Goal: Information Seeking & Learning: Learn about a topic

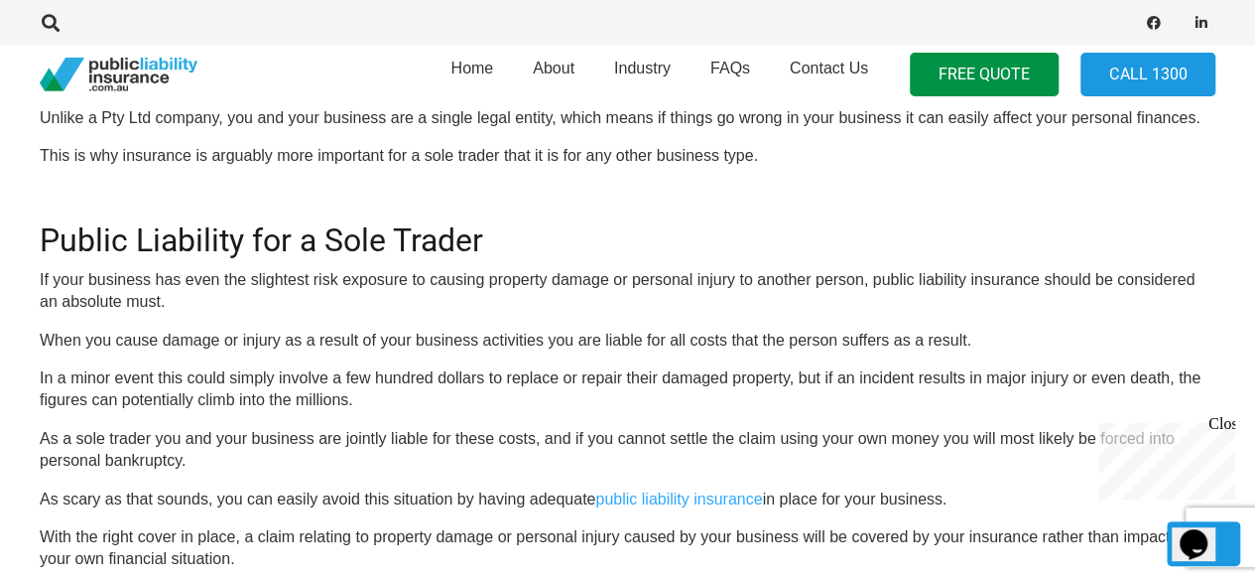
scroll to position [695, 0]
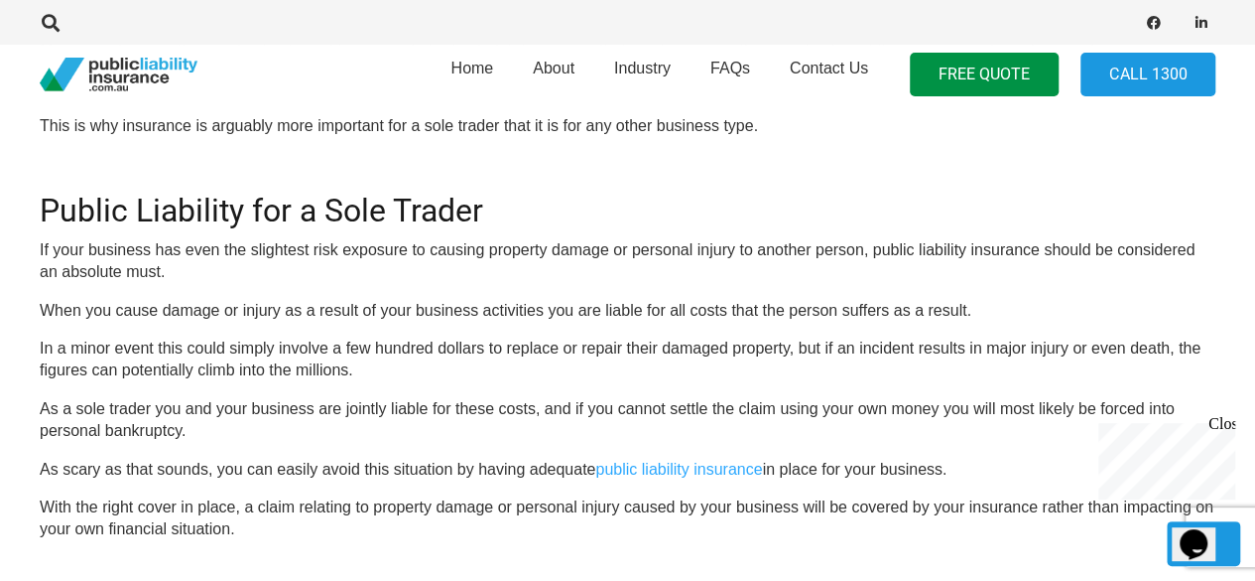
drag, startPoint x: 268, startPoint y: 313, endPoint x: 232, endPoint y: 313, distance: 35.7
click at [232, 313] on p "When you cause damage or injury as a result of your business activities you are…" at bounding box center [628, 311] width 1176 height 22
drag, startPoint x: 233, startPoint y: 310, endPoint x: 222, endPoint y: 299, distance: 15.4
click at [222, 300] on p "When you cause damage or injury as a result of your business activities you are…" at bounding box center [628, 311] width 1176 height 22
drag, startPoint x: 222, startPoint y: 299, endPoint x: 200, endPoint y: 299, distance: 21.8
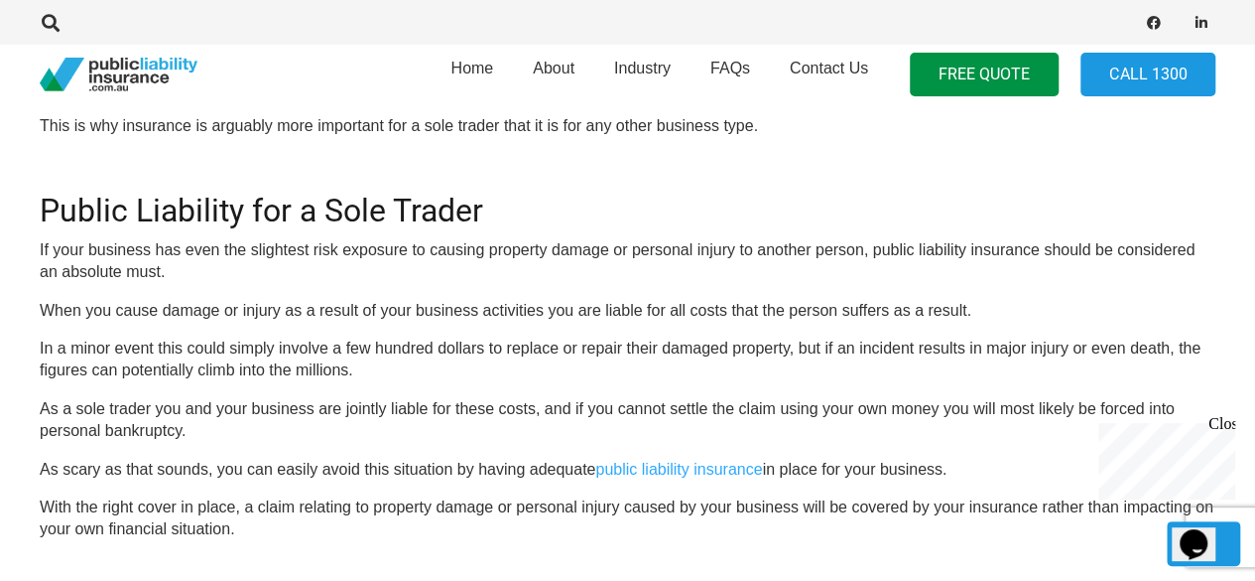
click at [200, 300] on p "When you cause damage or injury as a result of your business activities you are…" at bounding box center [628, 311] width 1176 height 22
drag, startPoint x: 206, startPoint y: 293, endPoint x: 177, endPoint y: 295, distance: 29.8
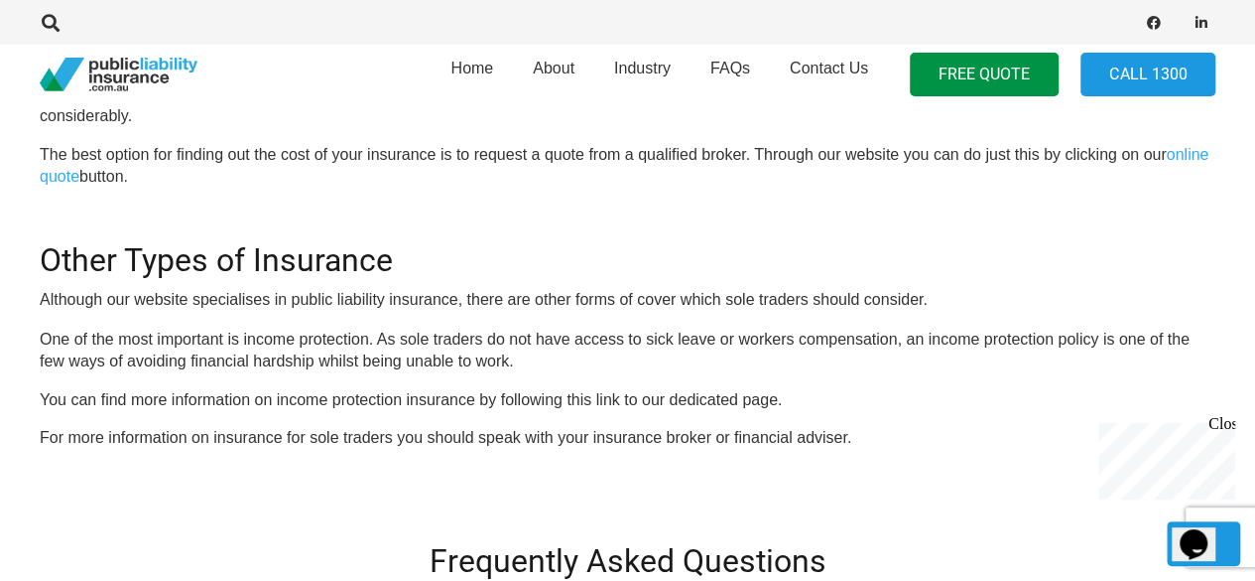
scroll to position [1588, 0]
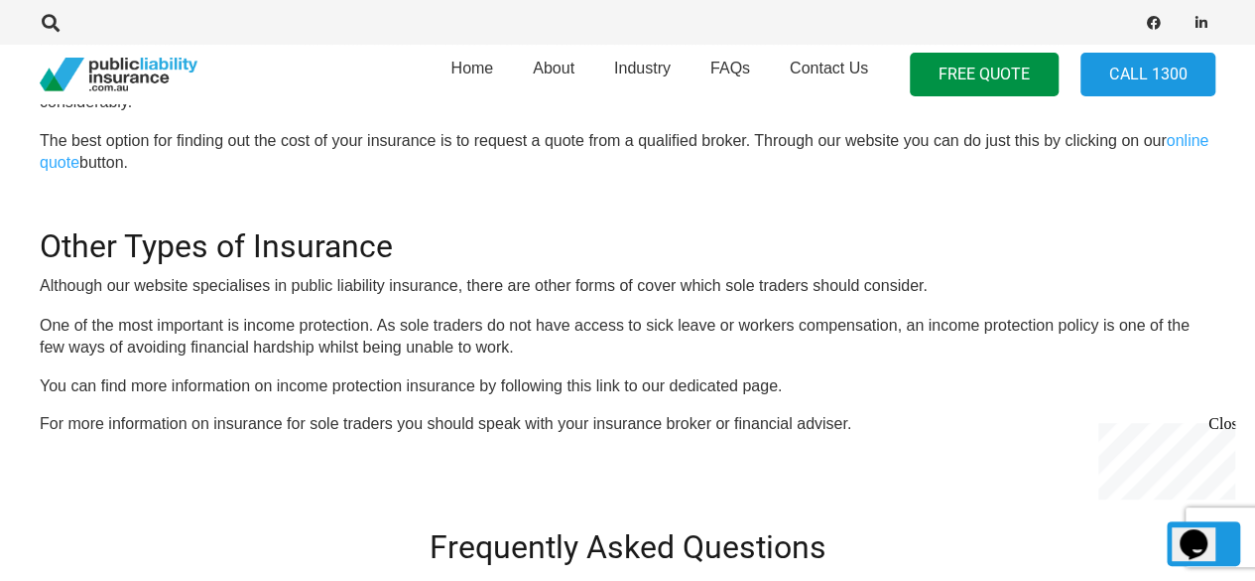
drag, startPoint x: 588, startPoint y: 364, endPoint x: 352, endPoint y: 386, distance: 237.2
click at [352, 386] on p "You can find more information on income protection insurance by following this …" at bounding box center [628, 385] width 1176 height 22
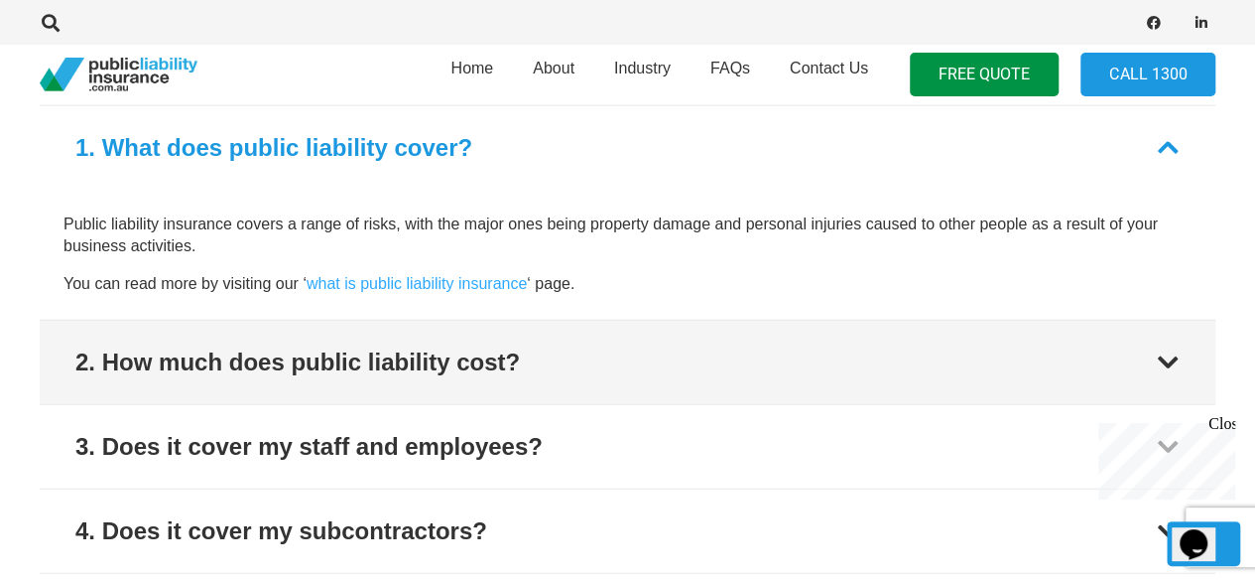
scroll to position [2382, 0]
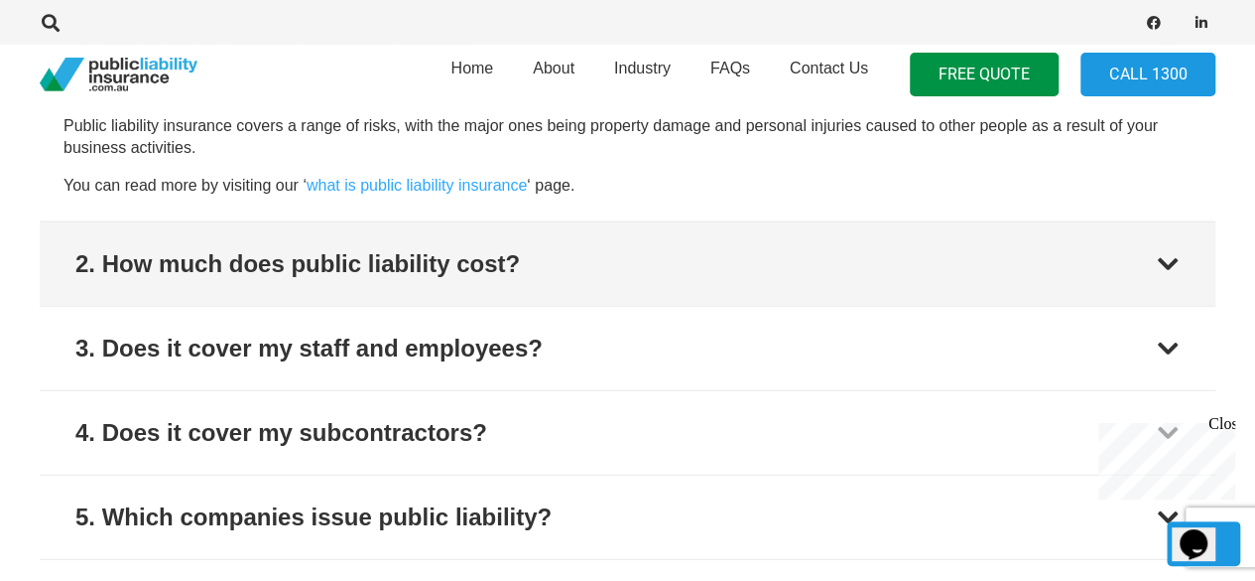
click at [635, 282] on button "2. How much does public liability cost?" at bounding box center [628, 263] width 1176 height 83
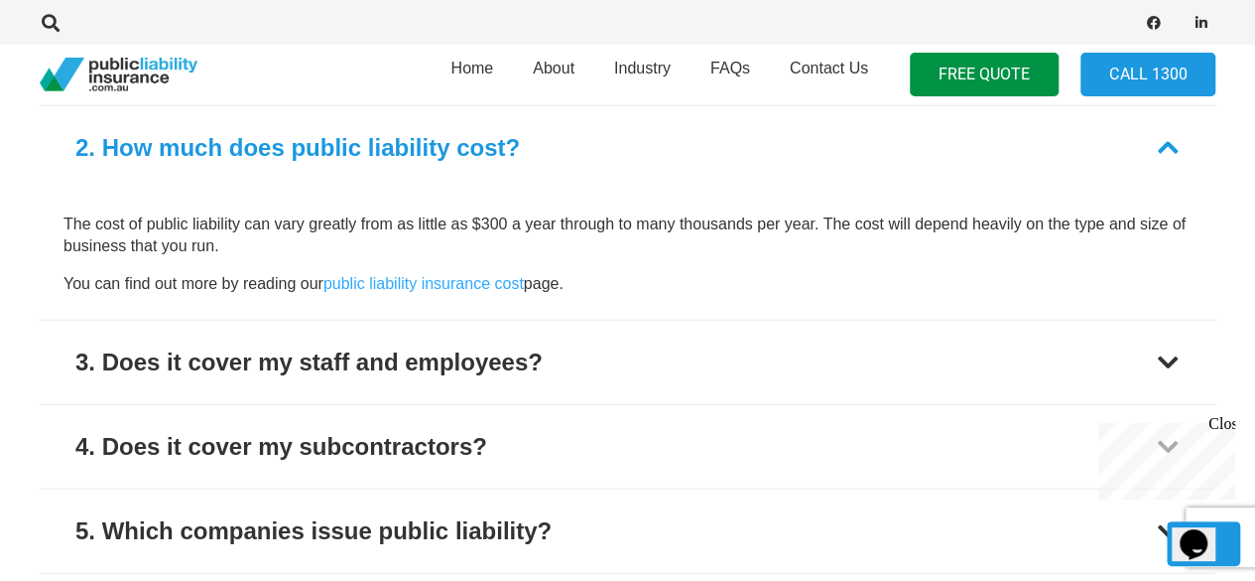
scroll to position [2269, 0]
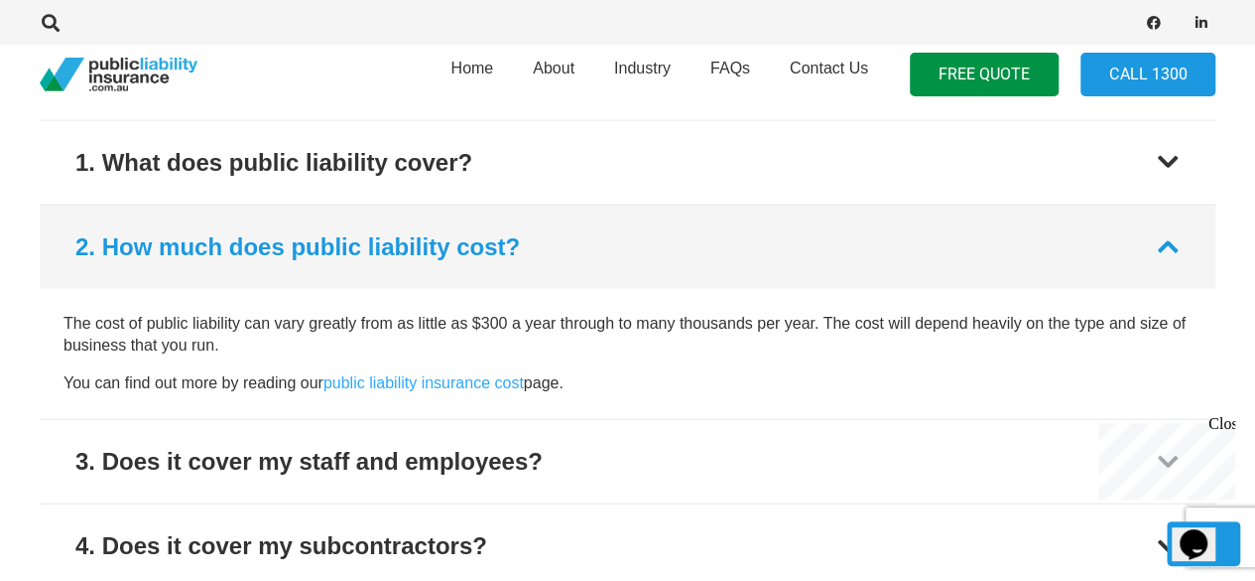
drag, startPoint x: 635, startPoint y: 282, endPoint x: 632, endPoint y: 271, distance: 11.3
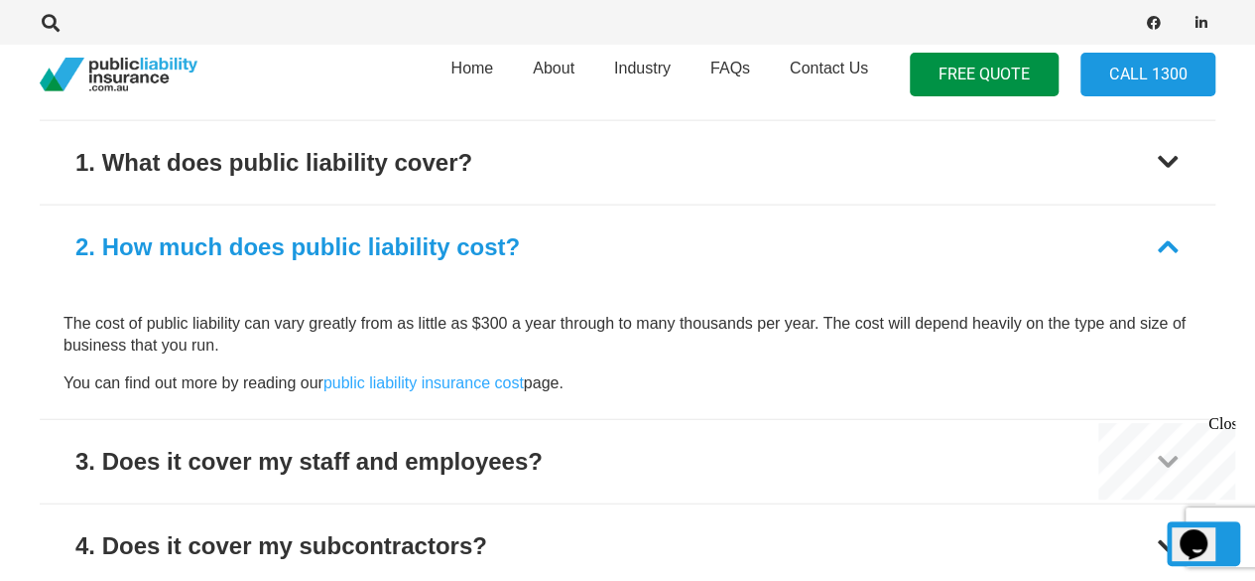
drag, startPoint x: 632, startPoint y: 271, endPoint x: 308, endPoint y: 287, distance: 324.9
drag, startPoint x: 308, startPoint y: 287, endPoint x: 210, endPoint y: 291, distance: 97.3
drag, startPoint x: 210, startPoint y: 291, endPoint x: 159, endPoint y: 296, distance: 51.8
click at [159, 296] on div "The cost of public liability can vary greatly from as little as $300 a year thr…" at bounding box center [628, 354] width 1176 height 130
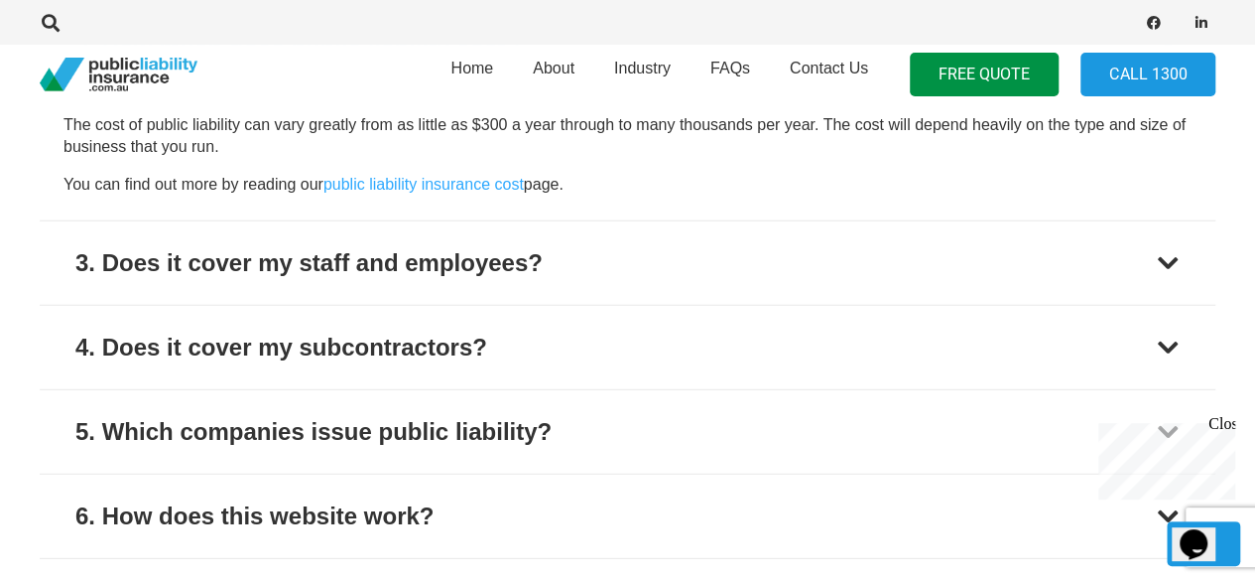
scroll to position [2368, 0]
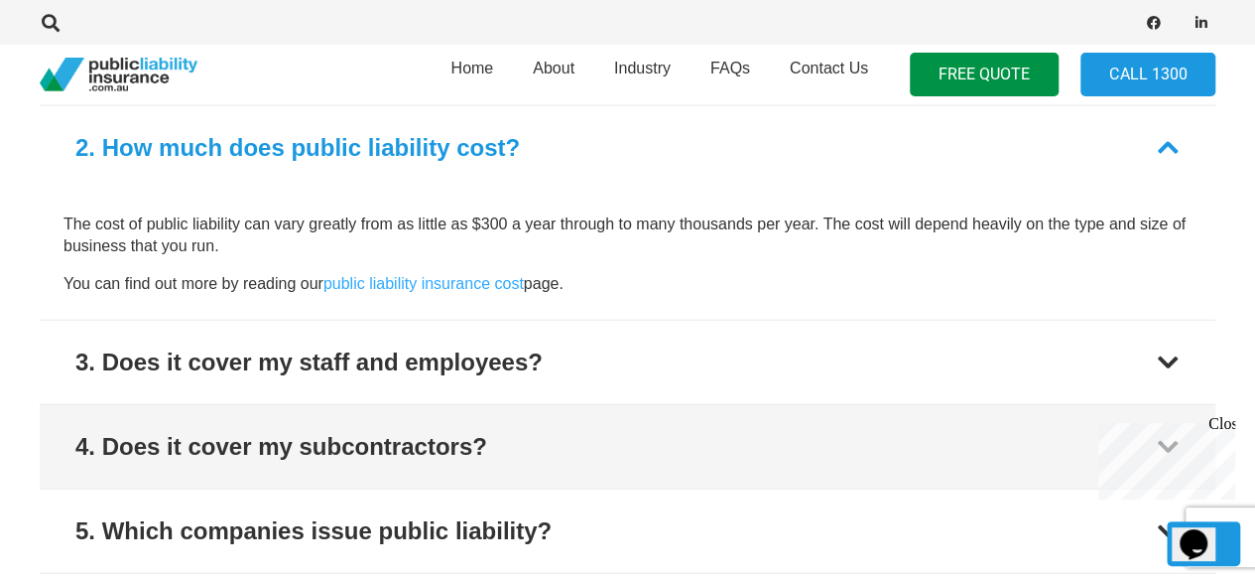
click at [728, 405] on button "4. Does it cover my subcontractors?" at bounding box center [628, 446] width 1176 height 83
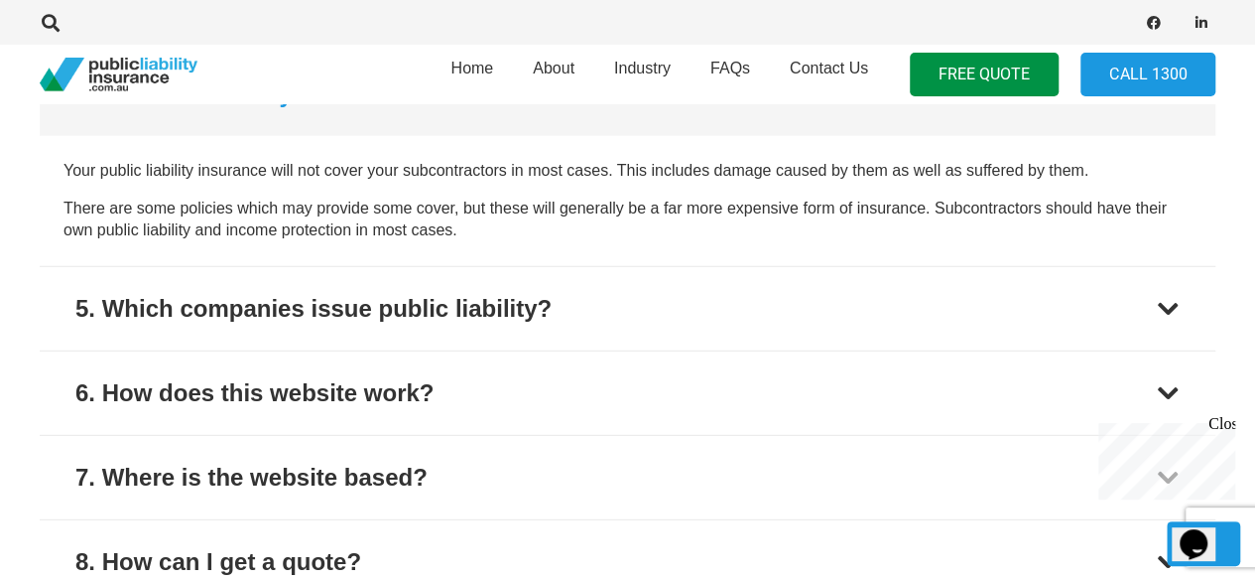
scroll to position [2635, 0]
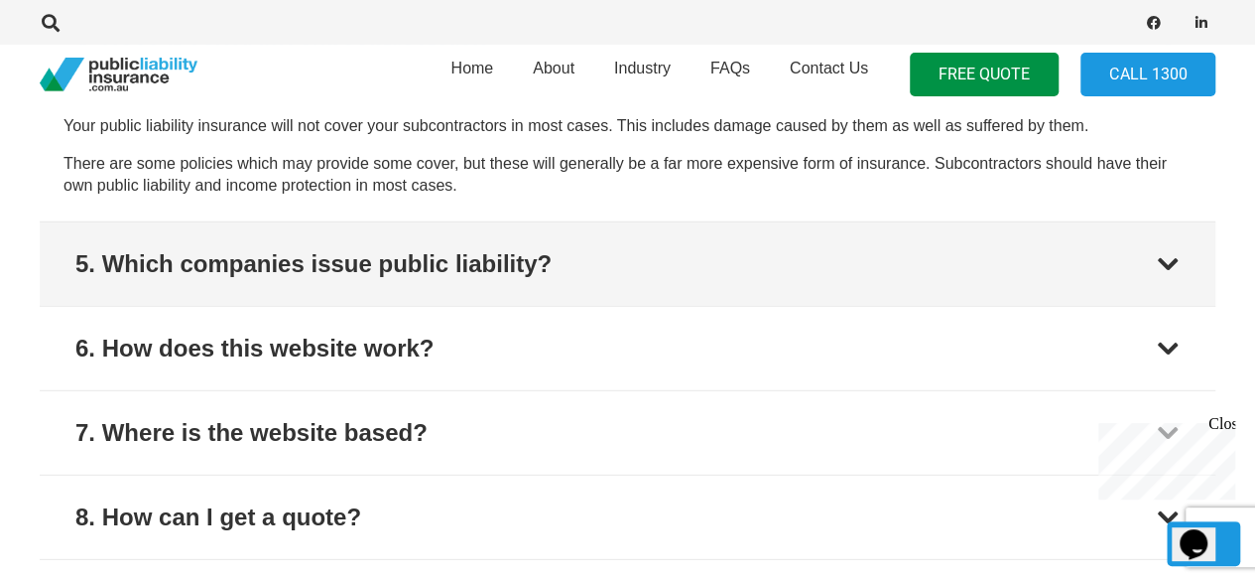
click at [669, 289] on button "5. Which companies issue public liability?" at bounding box center [628, 263] width 1176 height 83
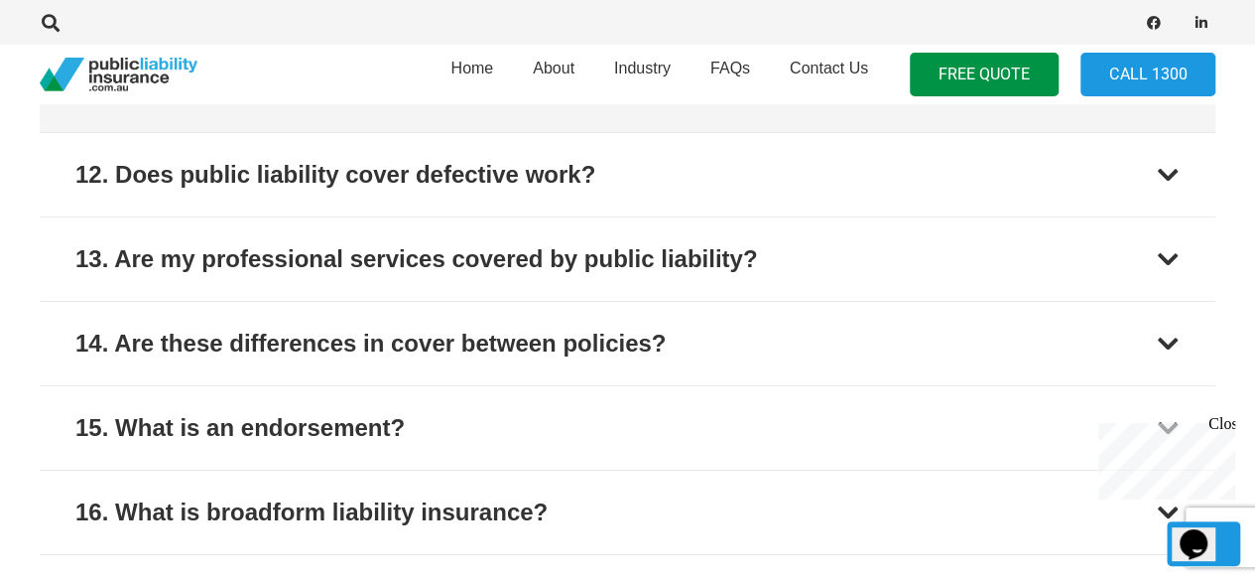
scroll to position [3116, 0]
